Goal: Check status: Check status

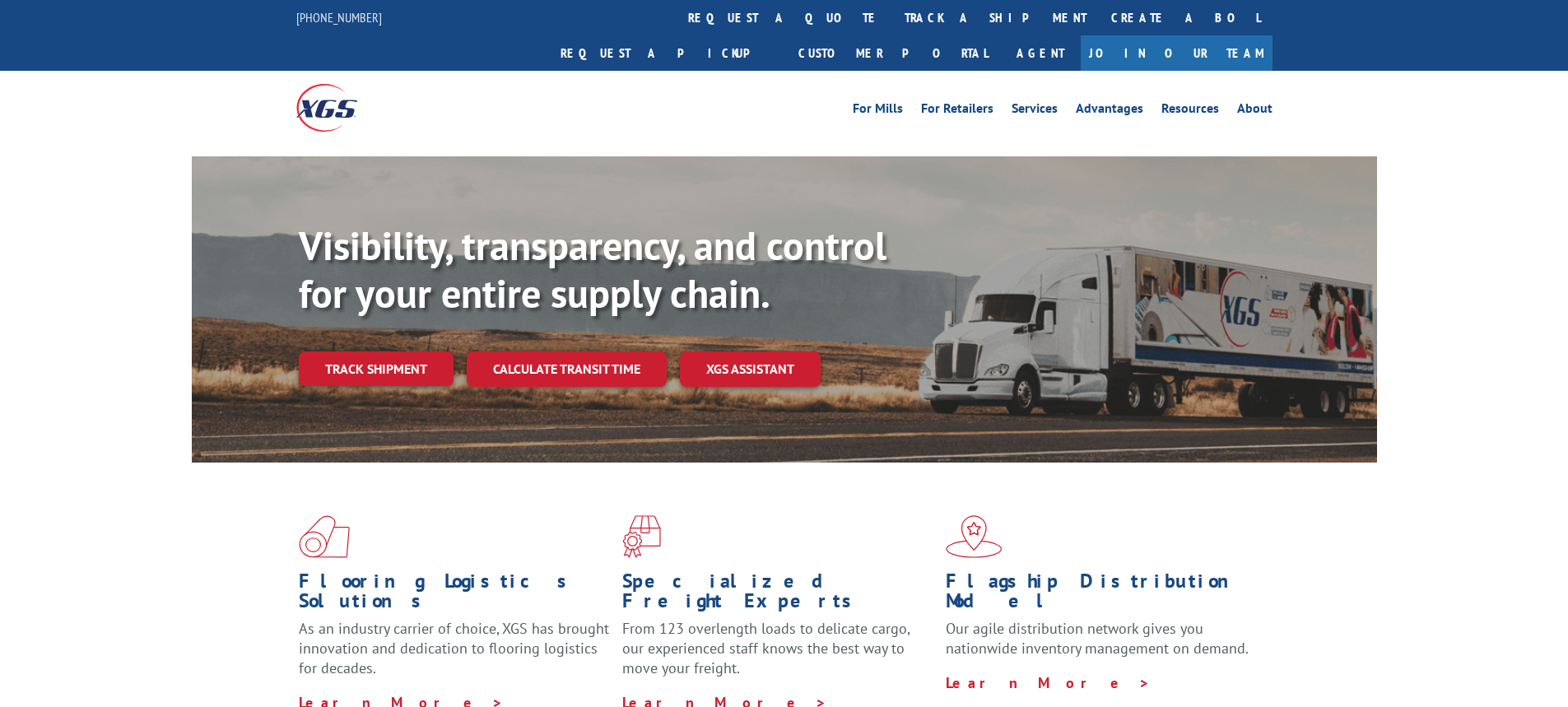
click at [892, 19] on link "track a shipment" at bounding box center [996, 18] width 206 height 35
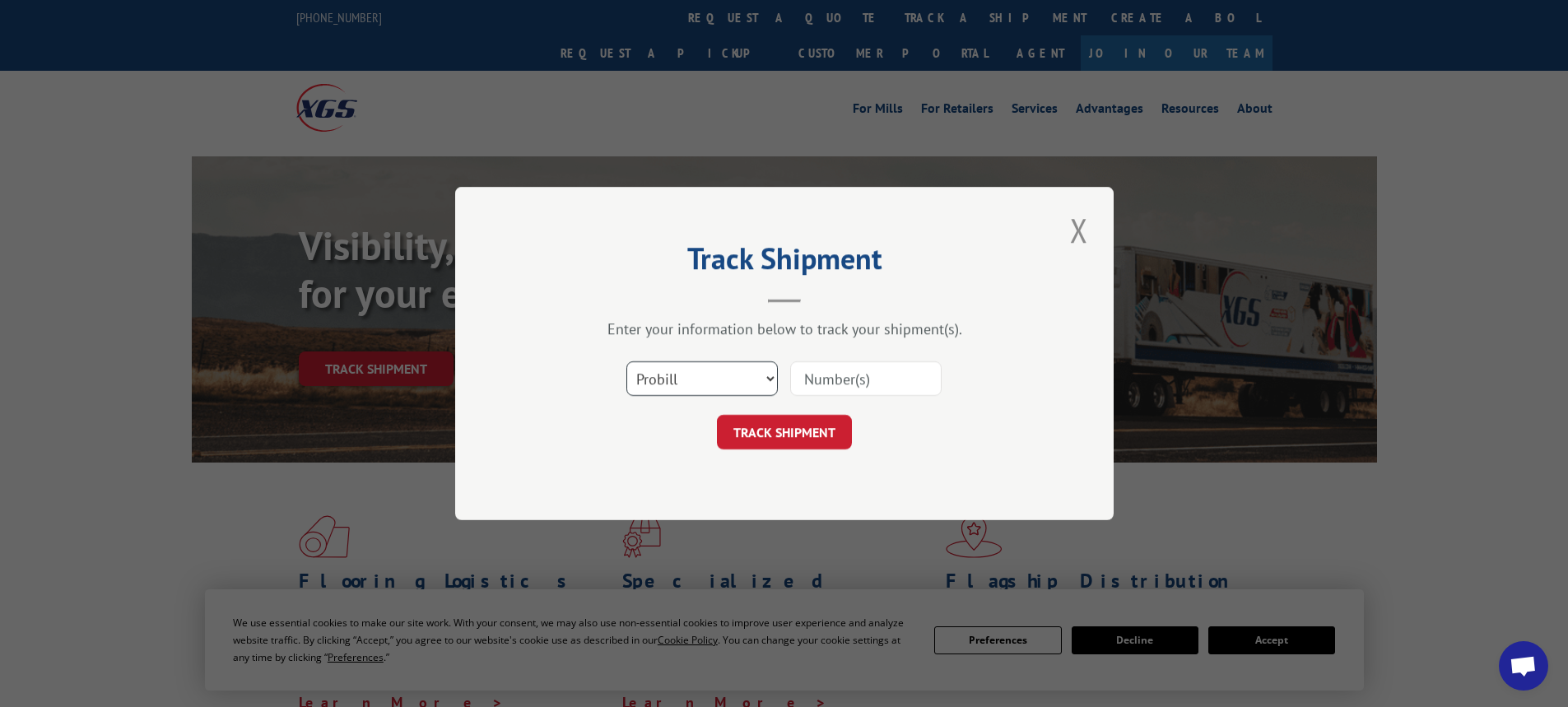
click at [680, 381] on select "Select category... Probill BOL PO" at bounding box center [702, 379] width 151 height 34
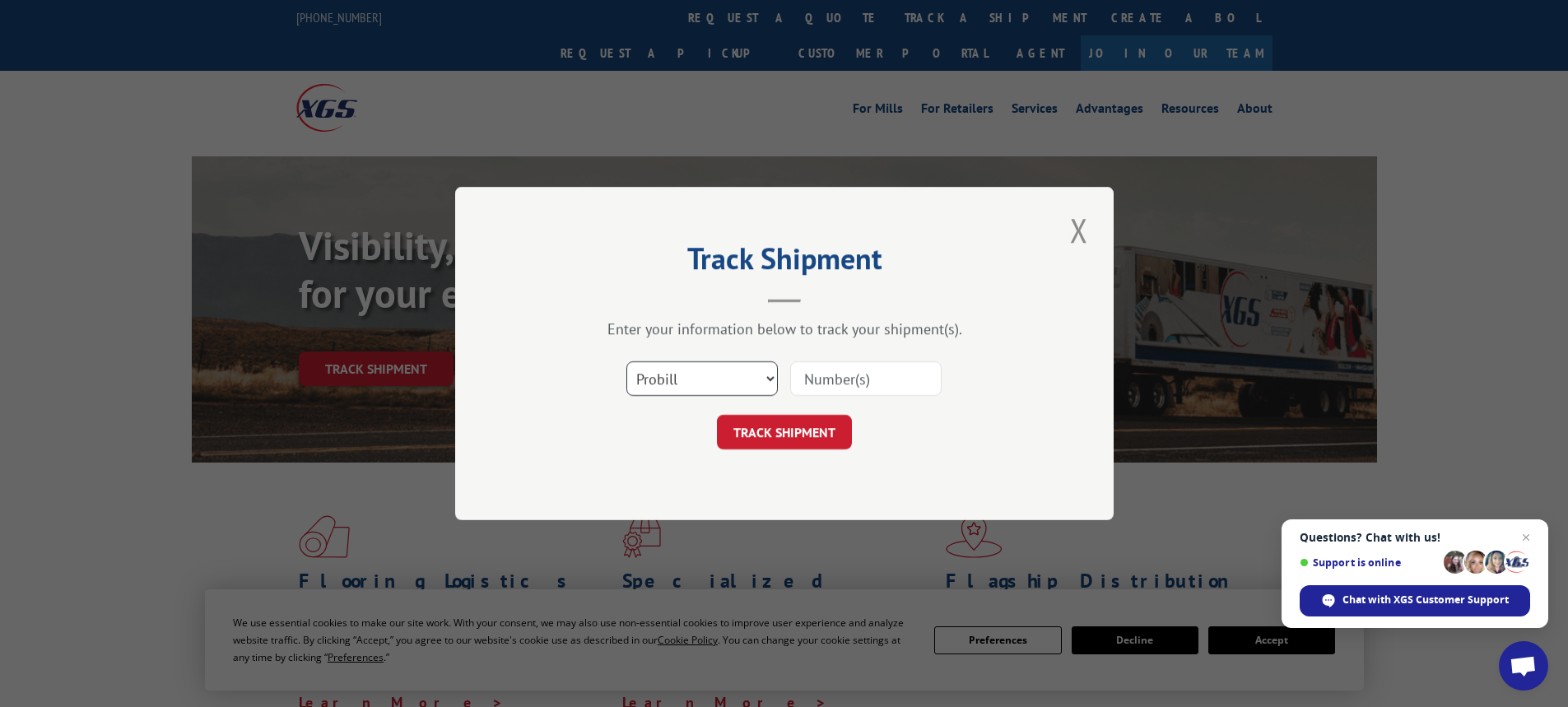
select select "bol"
click at [626, 362] on select "Select category... Probill BOL PO" at bounding box center [702, 379] width 151 height 34
click at [845, 385] on input at bounding box center [866, 379] width 151 height 34
type input "2814655"
click at [777, 446] on button "TRACK SHIPMENT" at bounding box center [784, 432] width 135 height 34
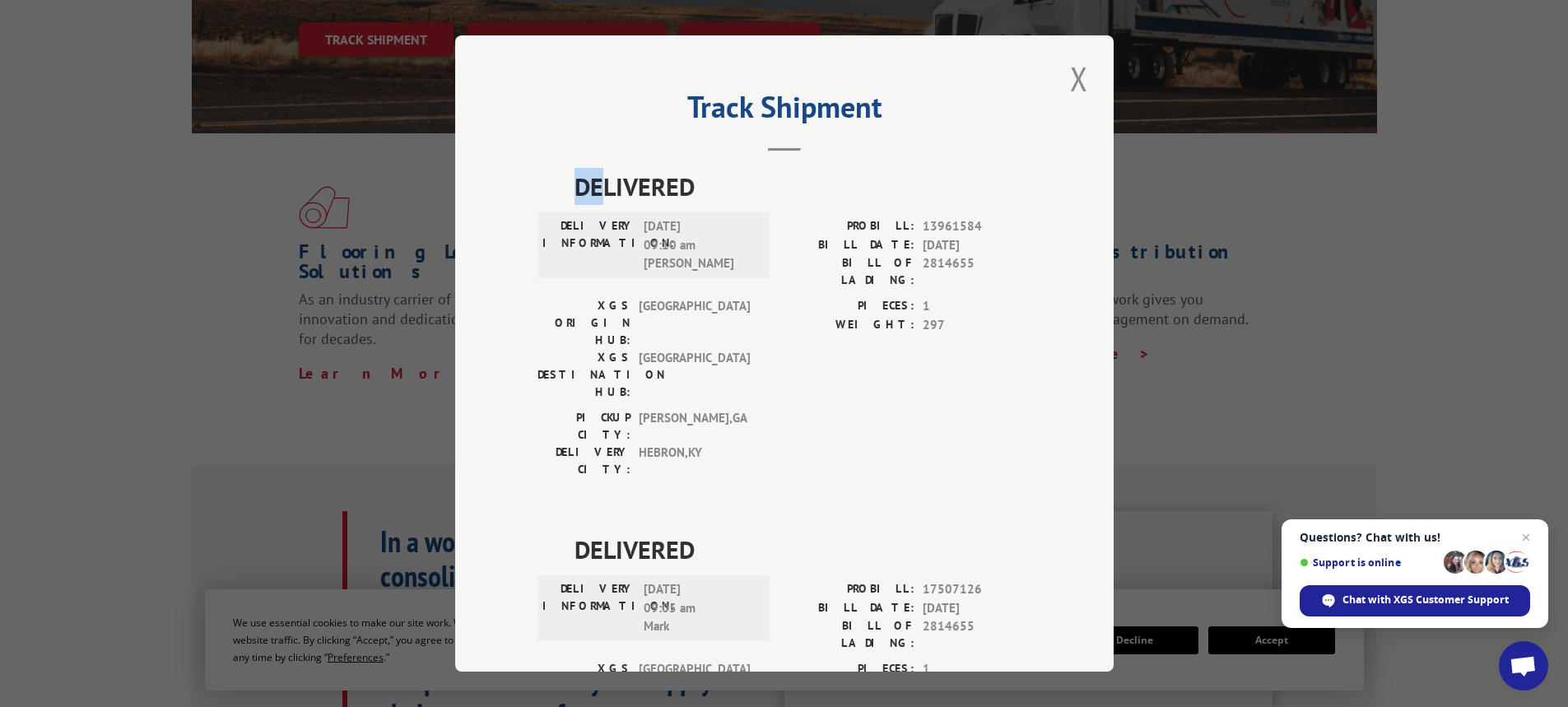
drag, startPoint x: 1006, startPoint y: 64, endPoint x: 860, endPoint y: 35, distance: 148.9
click at [624, 144] on div "Track Shipment DELIVERED DELIVERY INFORMATION: [DATE] 09:10 am [PERSON_NAME]: 1…" at bounding box center [784, 354] width 659 height 636
click at [1076, 80] on button "Close modal" at bounding box center [1079, 79] width 28 height 45
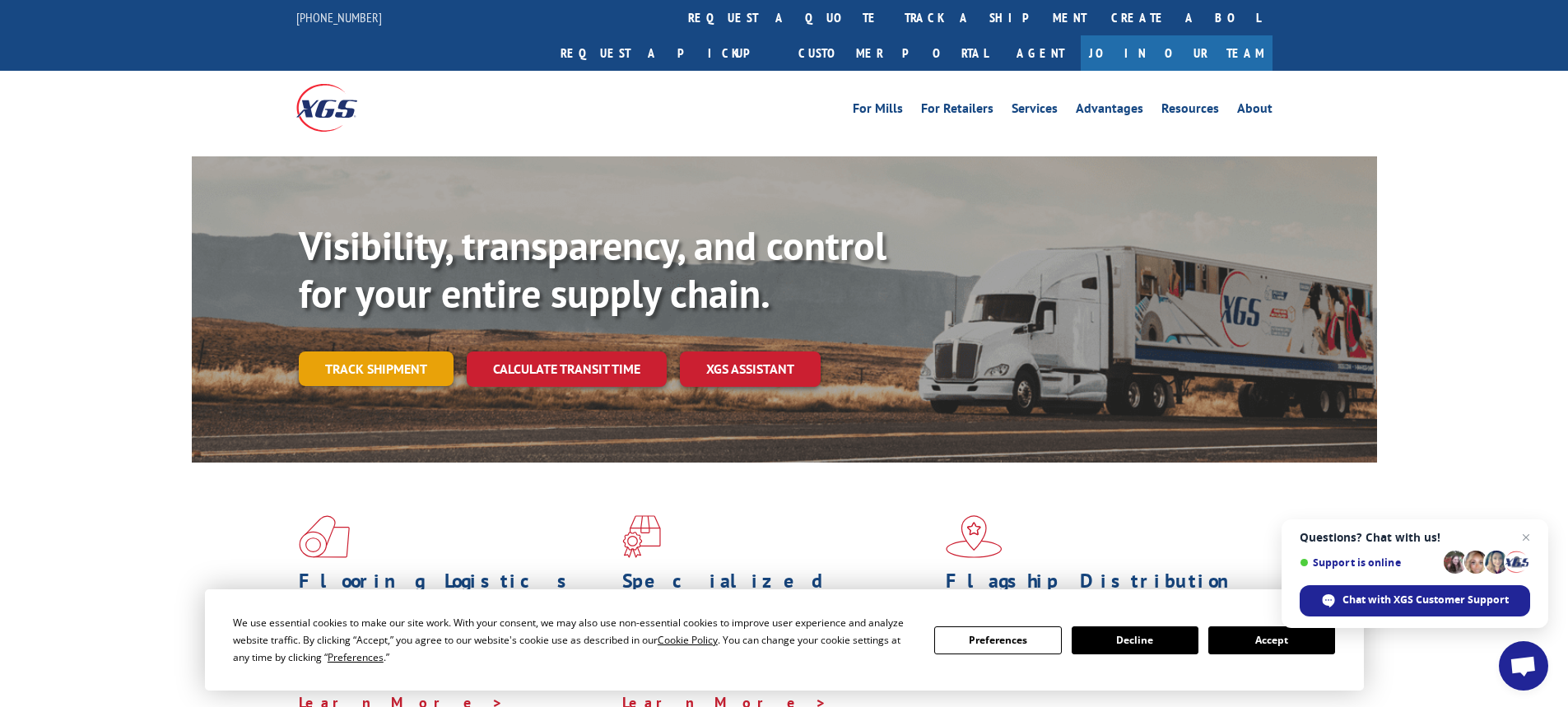
click at [395, 352] on link "Track shipment" at bounding box center [376, 369] width 154 height 34
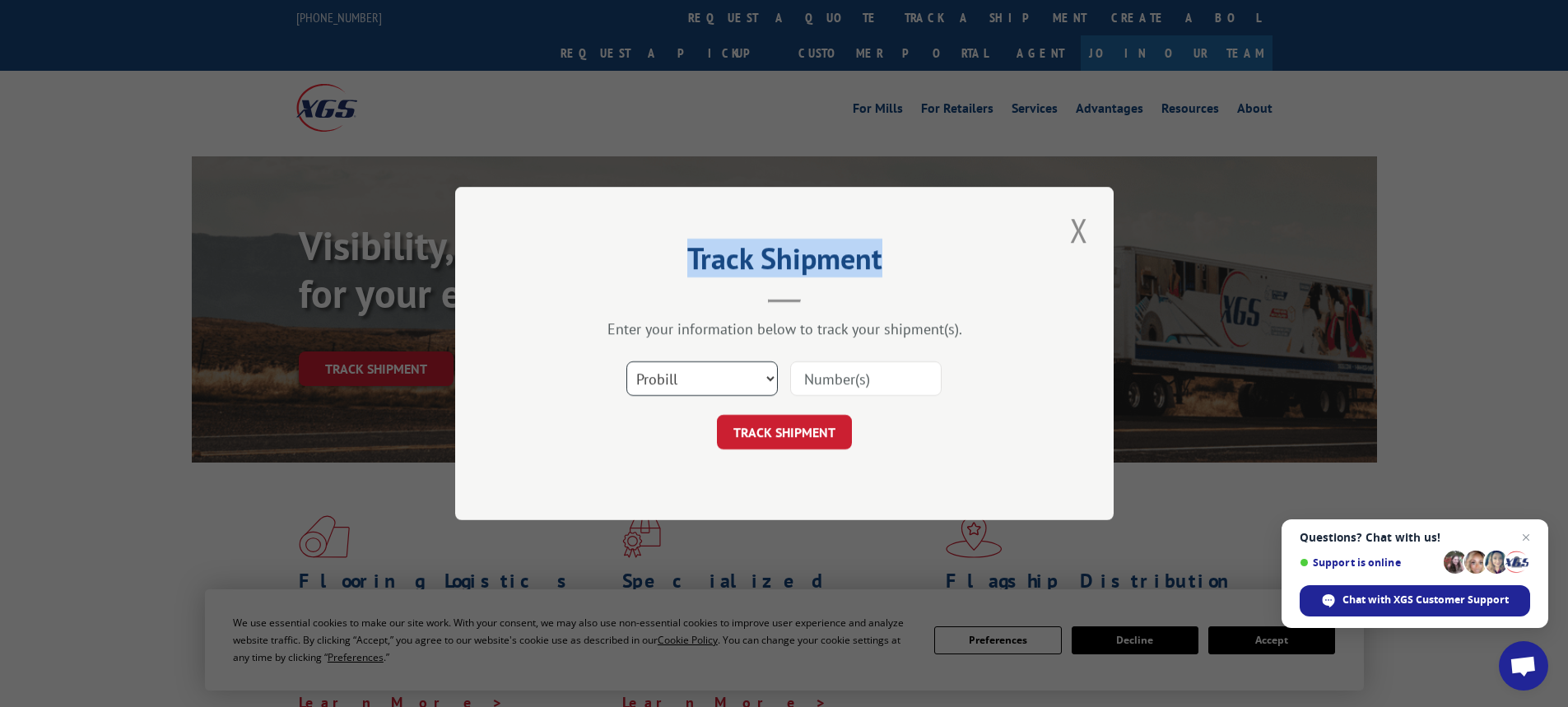
click at [714, 392] on select "Select category... Probill BOL PO" at bounding box center [702, 379] width 151 height 34
select select "bol"
click at [626, 362] on select "Select category... Probill BOL PO" at bounding box center [702, 379] width 151 height 34
click at [841, 371] on input at bounding box center [866, 379] width 151 height 34
type input "2814655"
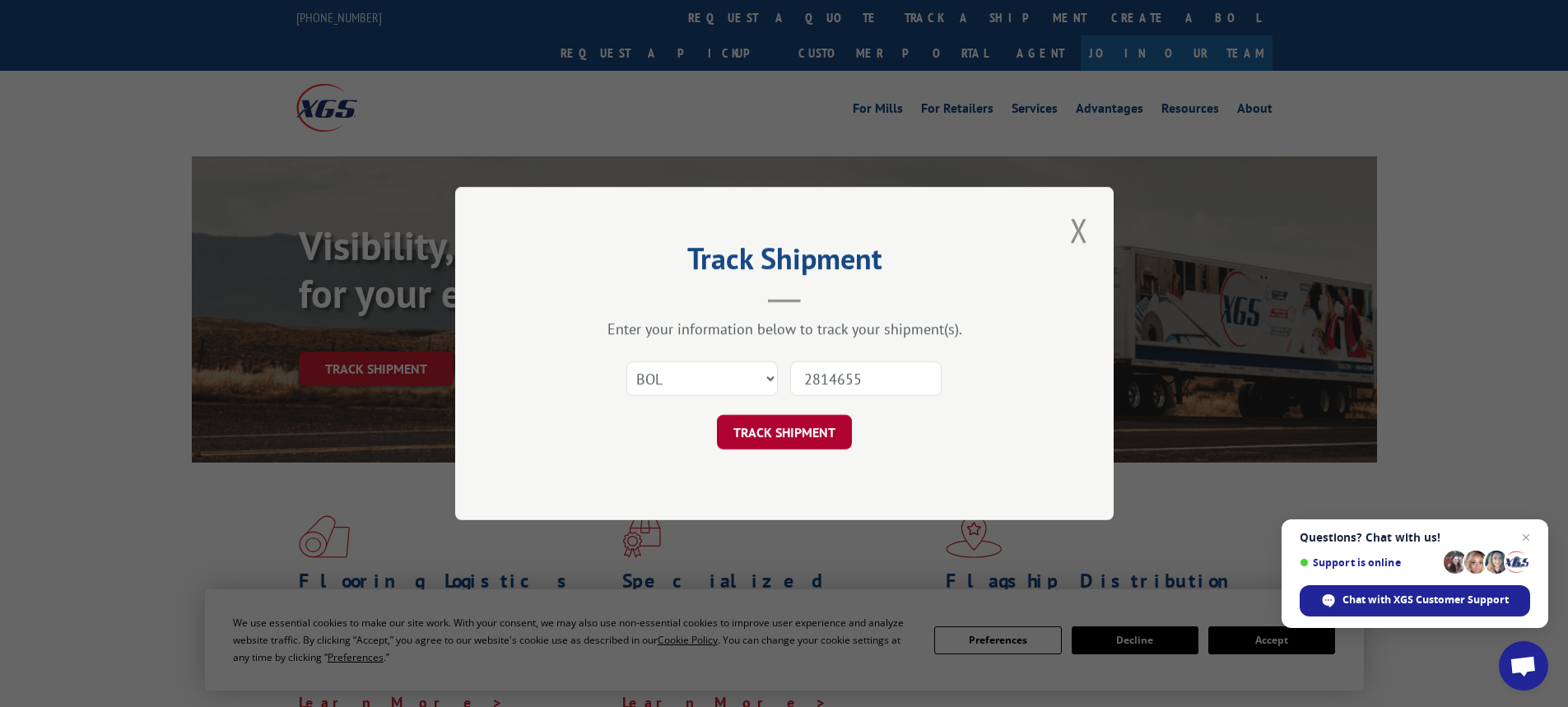
click at [834, 440] on button "TRACK SHIPMENT" at bounding box center [784, 432] width 135 height 34
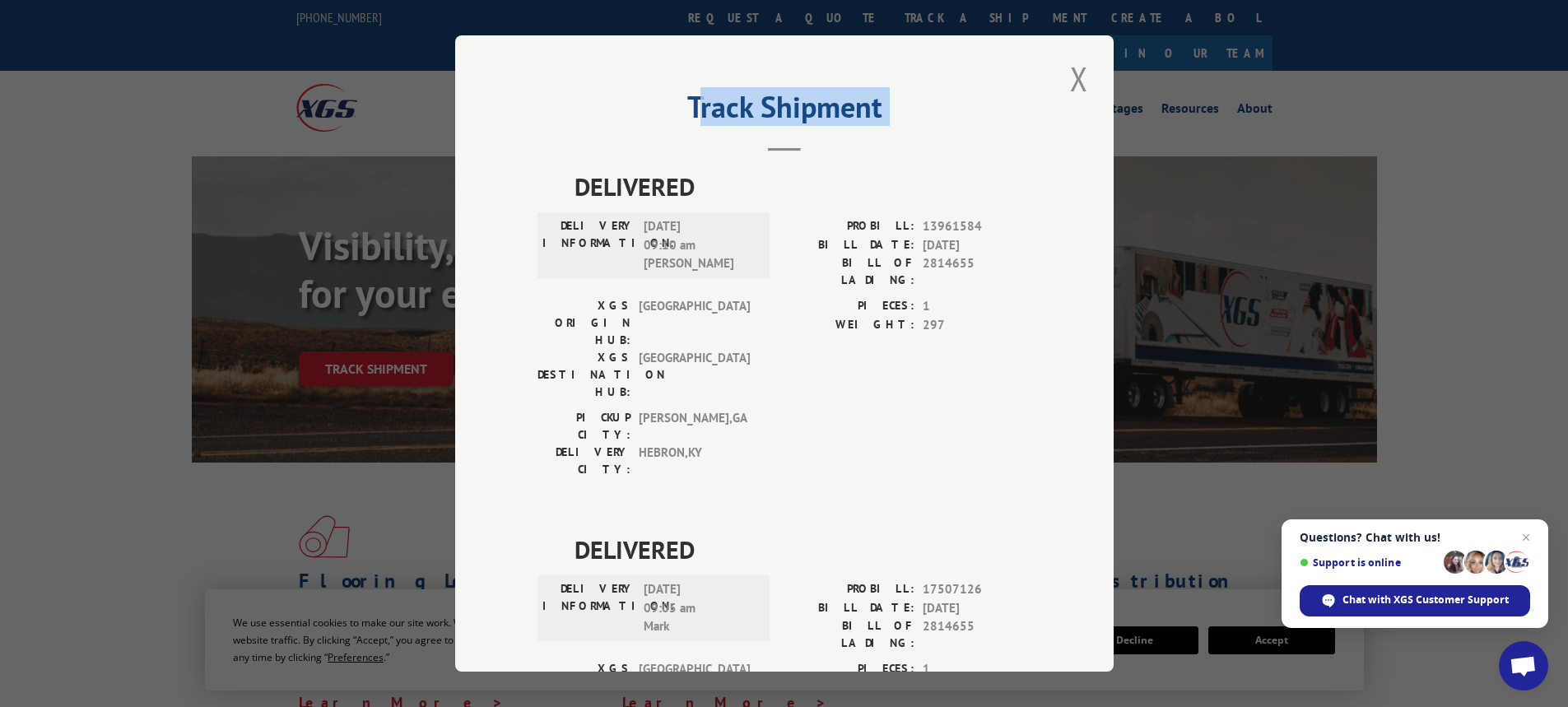
drag, startPoint x: 698, startPoint y: 78, endPoint x: 451, endPoint y: 160, distance: 260.3
click at [455, 160] on div "Track Shipment DELIVERED DELIVERY INFORMATION: [DATE] 09:10 am [PERSON_NAME]: 1…" at bounding box center [784, 354] width 659 height 636
click at [1074, 74] on button "Close modal" at bounding box center [1079, 79] width 28 height 45
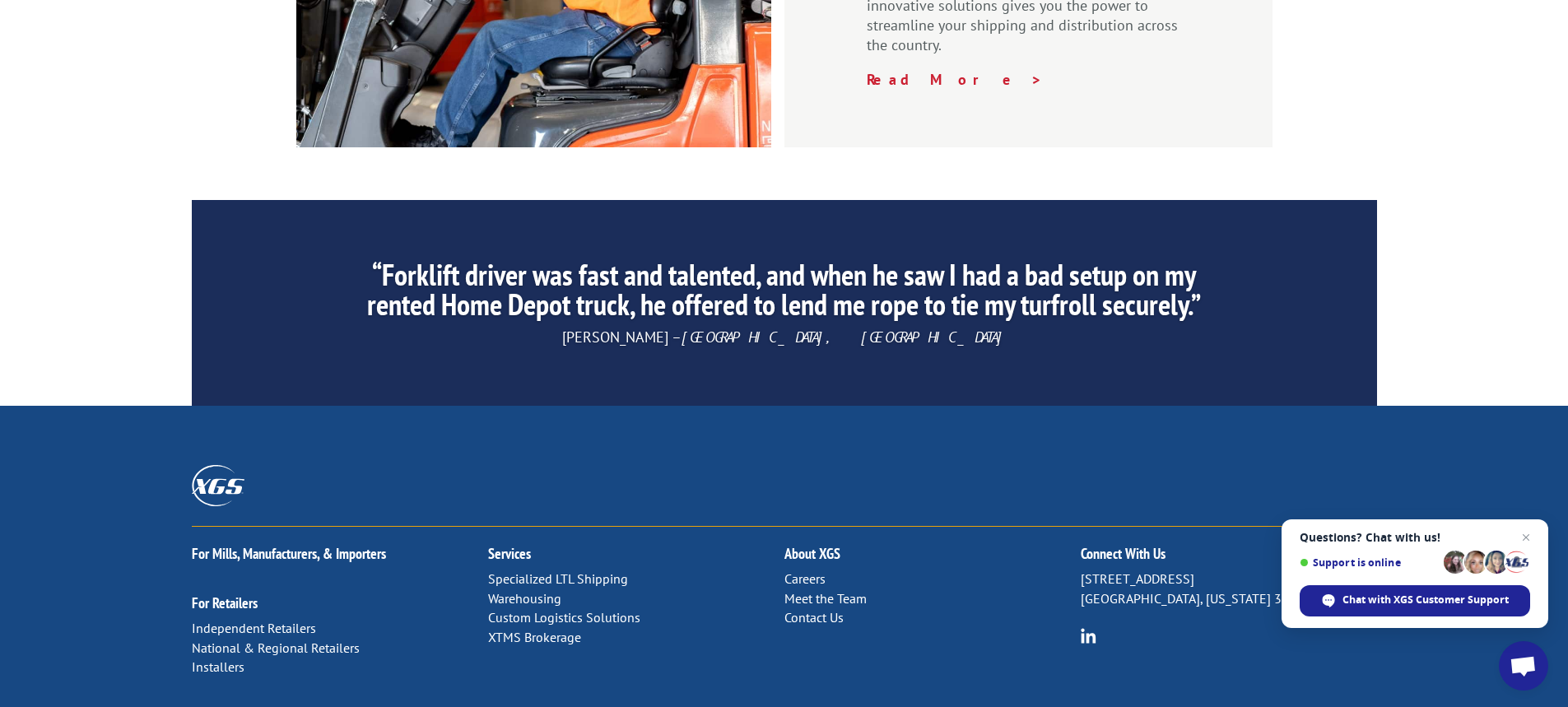
scroll to position [2552, 0]
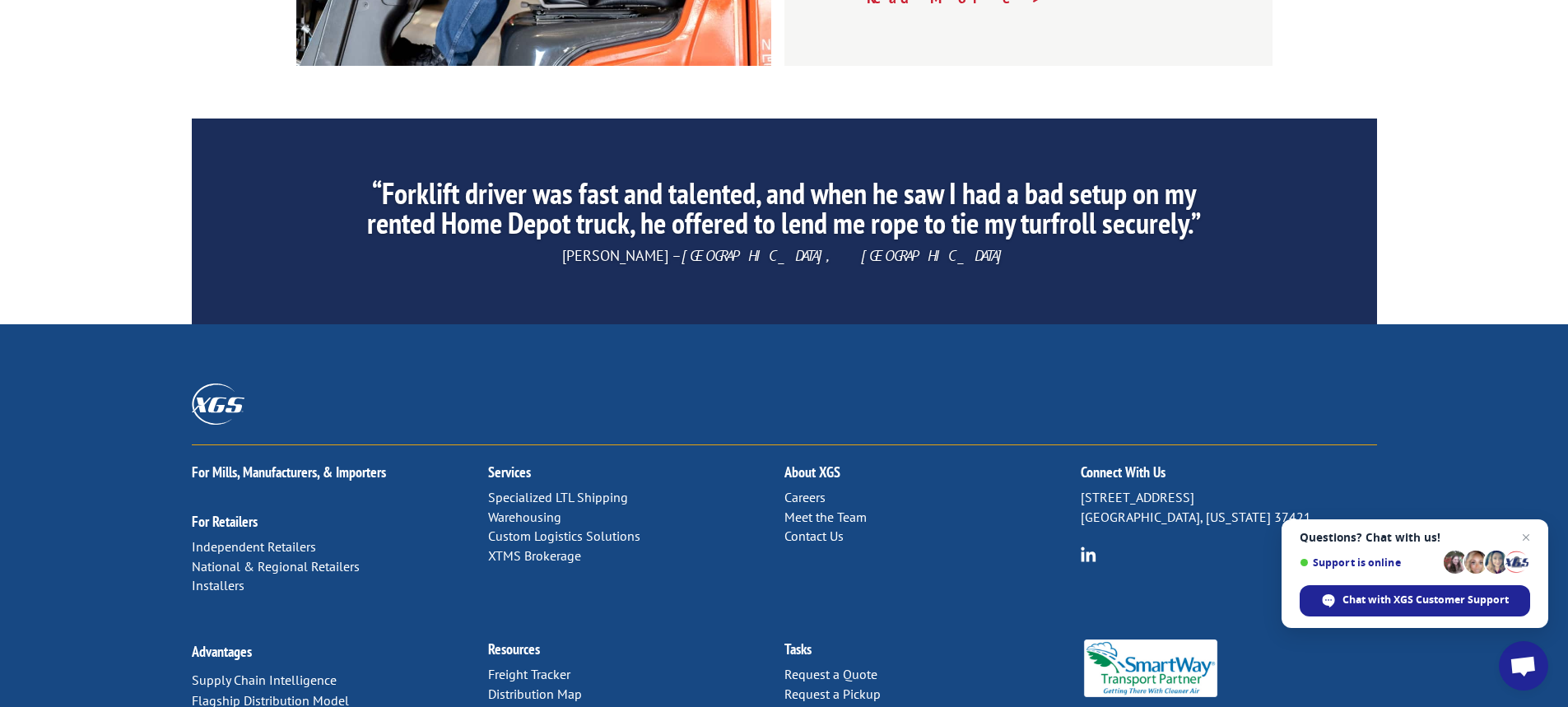
click at [840, 528] on link "Contact Us" at bounding box center [814, 537] width 60 height 17
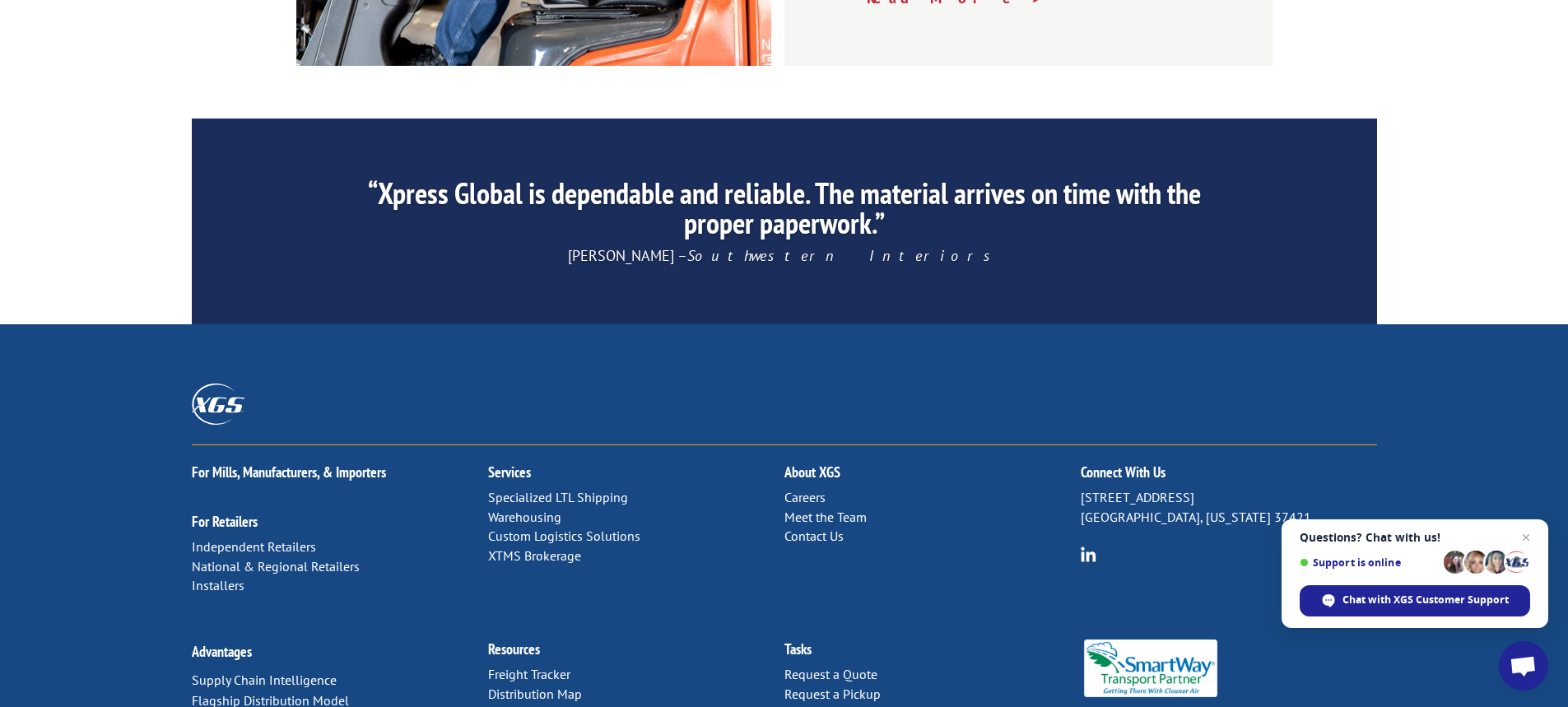
scroll to position [0, 0]
